Goal: Go to known website: Go to known website

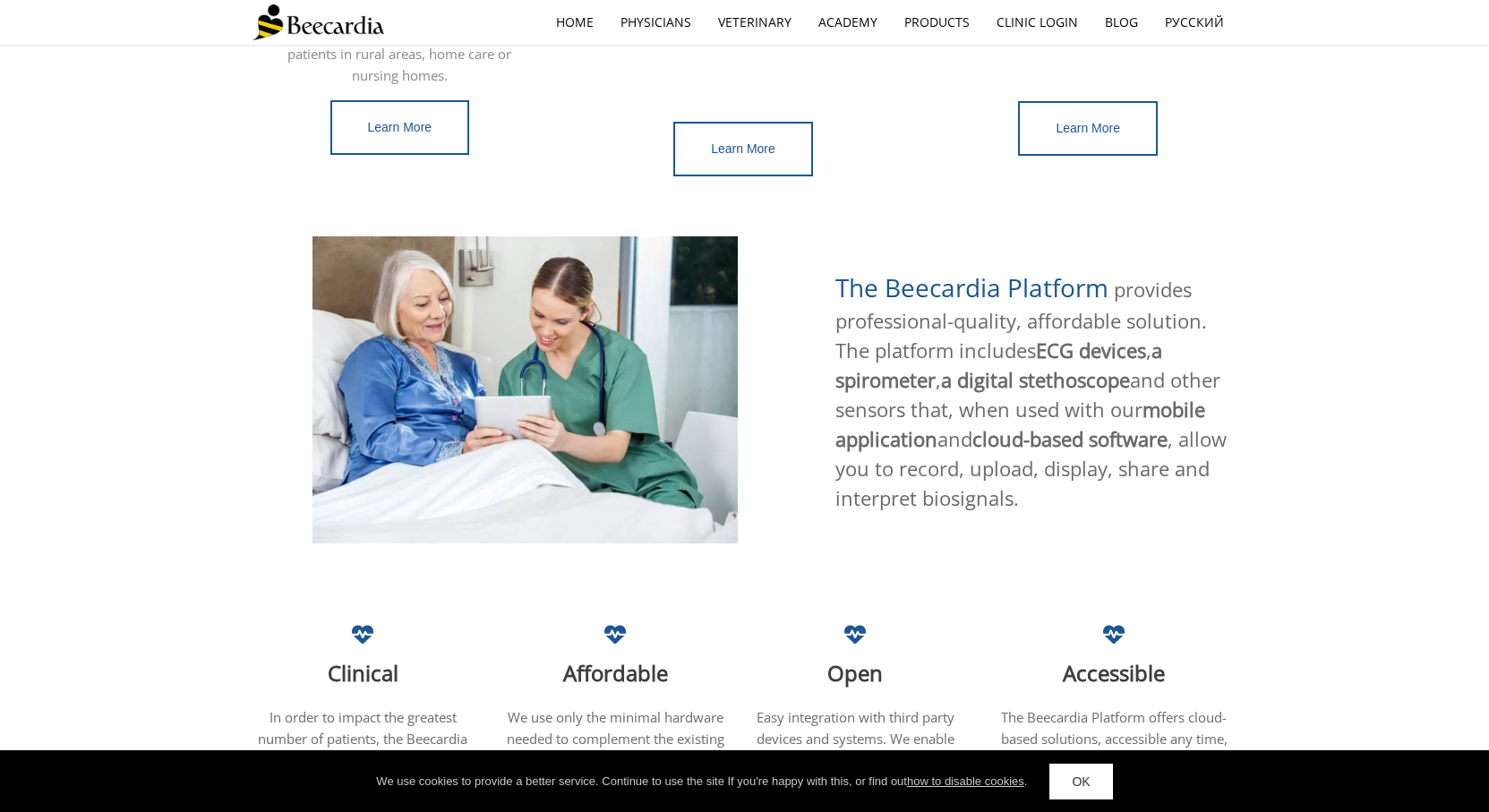
scroll to position [268, 0]
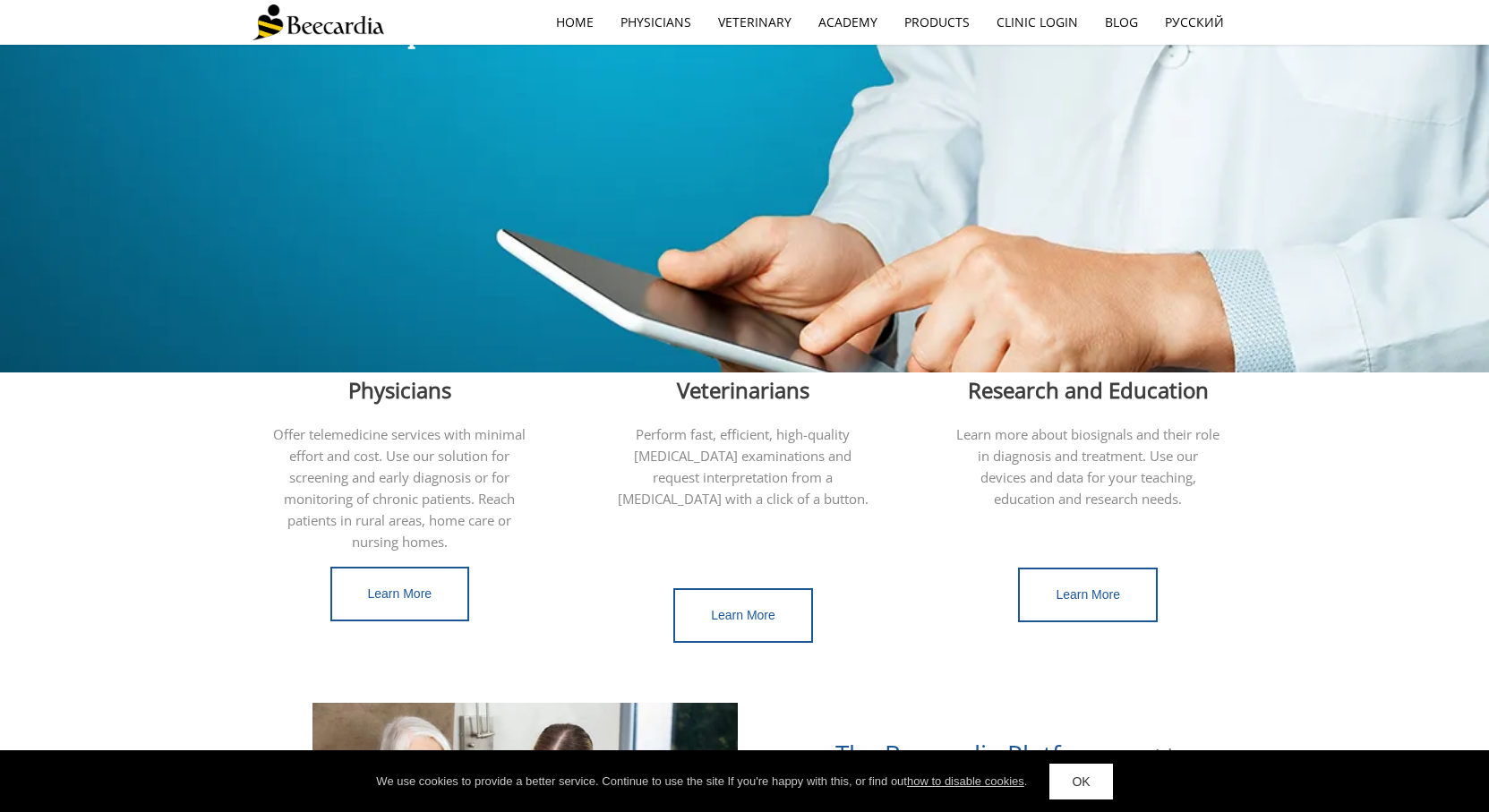
click at [1099, 777] on link "OK" at bounding box center [1080, 782] width 63 height 36
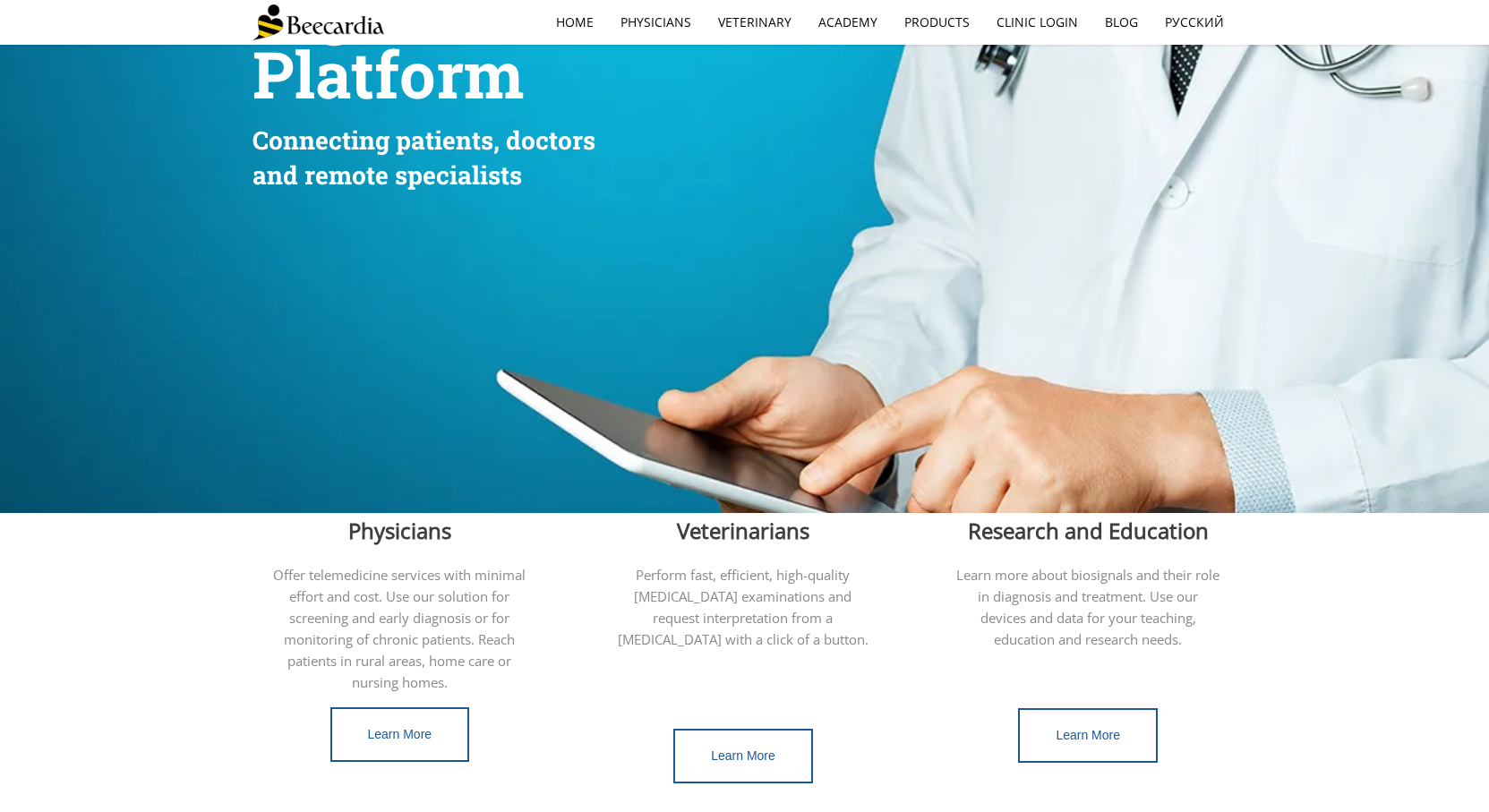
scroll to position [0, 0]
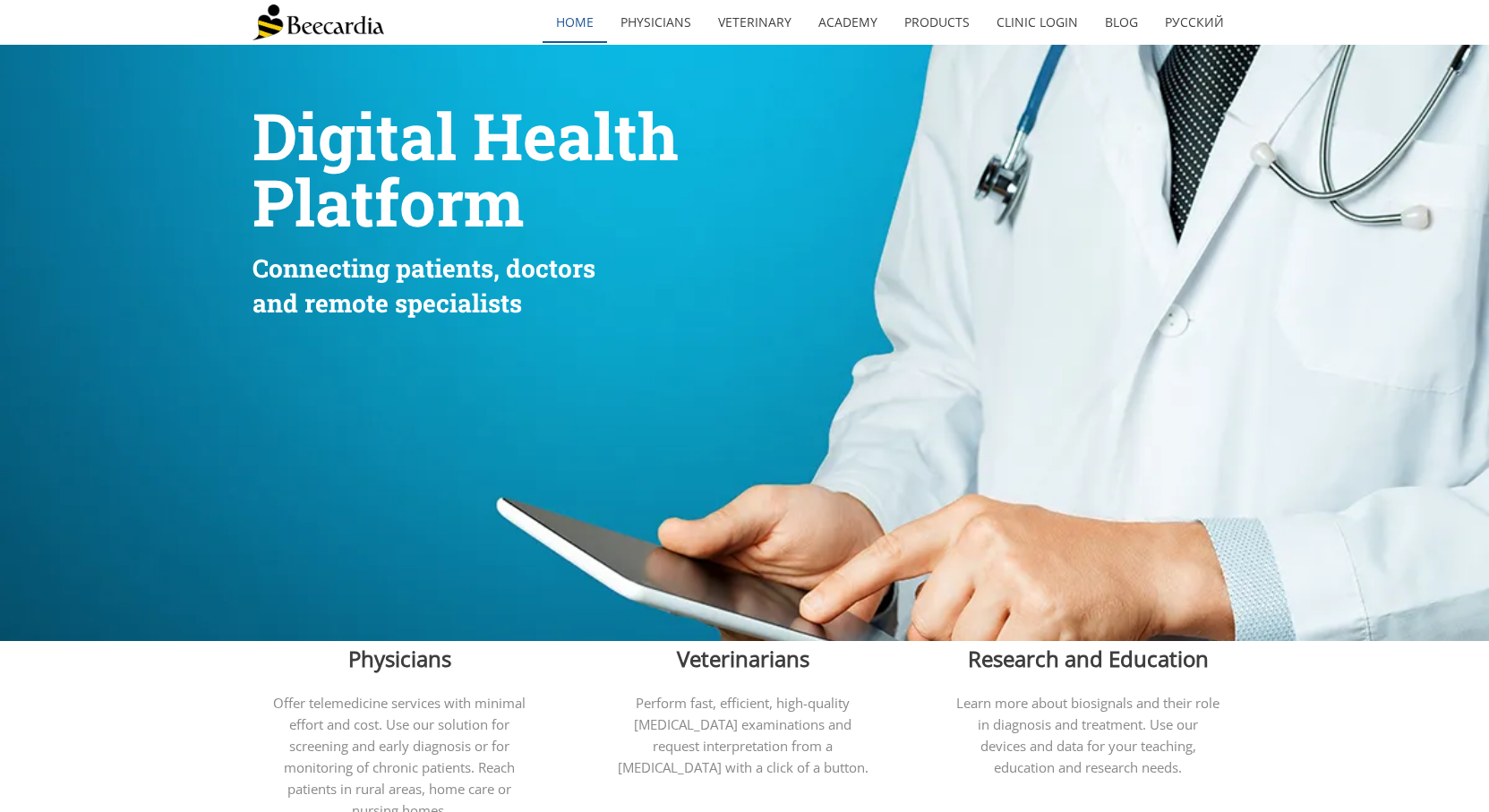
click at [576, 23] on link "home" at bounding box center [575, 22] width 65 height 41
click at [1068, 29] on link "Clinic Login" at bounding box center [1037, 22] width 108 height 41
